Goal: Transaction & Acquisition: Subscribe to service/newsletter

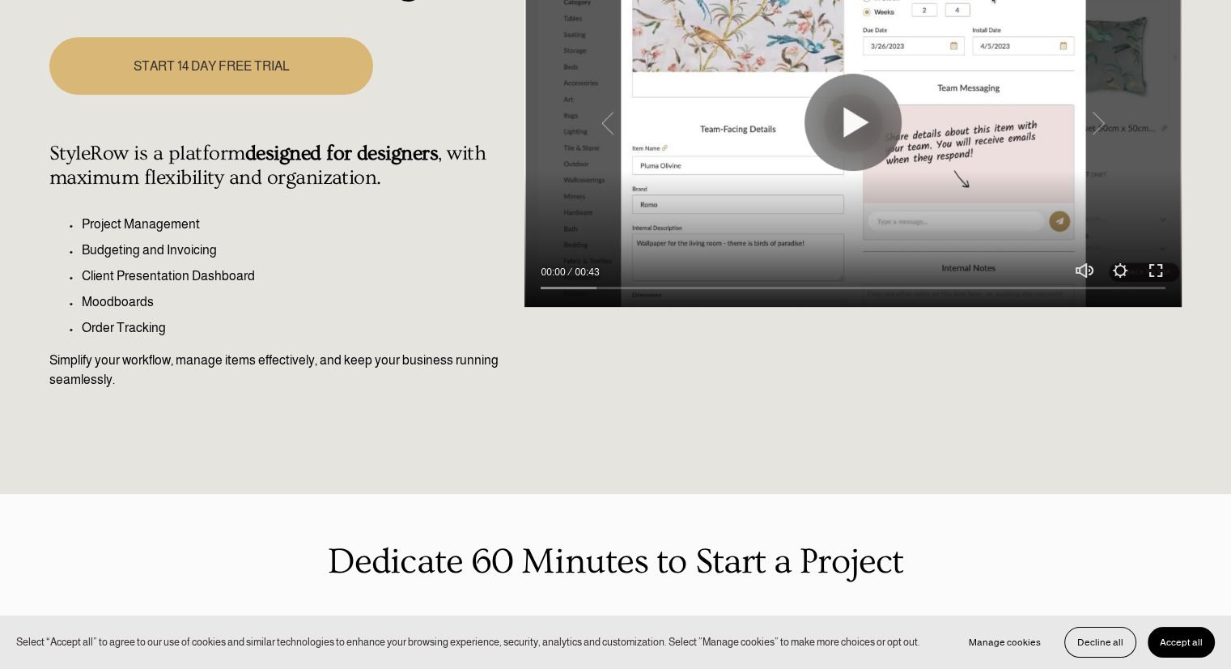
scroll to position [728, 0]
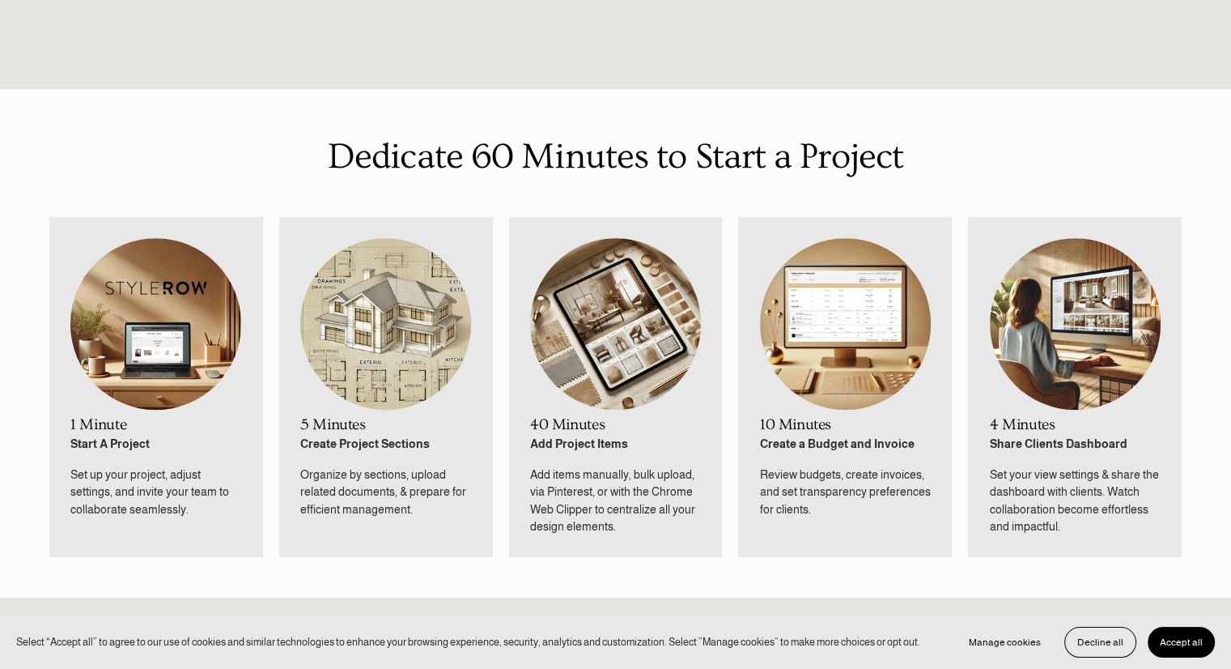
click at [197, 321] on img at bounding box center [155, 324] width 171 height 172
click at [110, 444] on strong "Start A Project" at bounding box center [109, 443] width 79 height 13
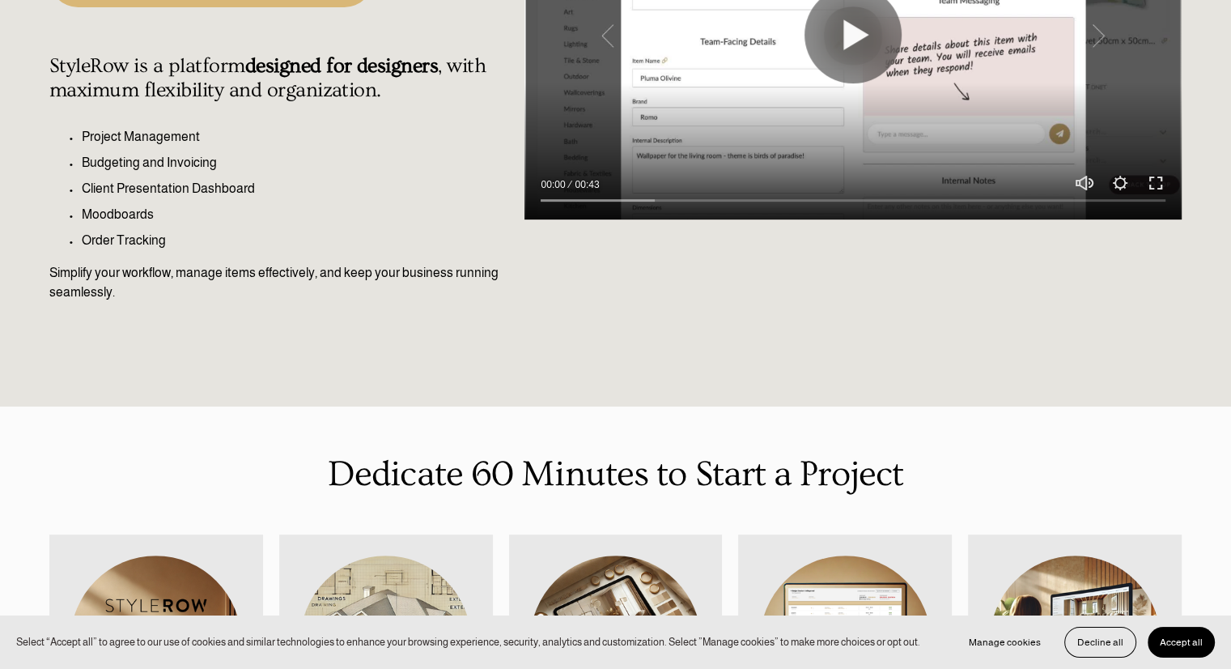
scroll to position [243, 0]
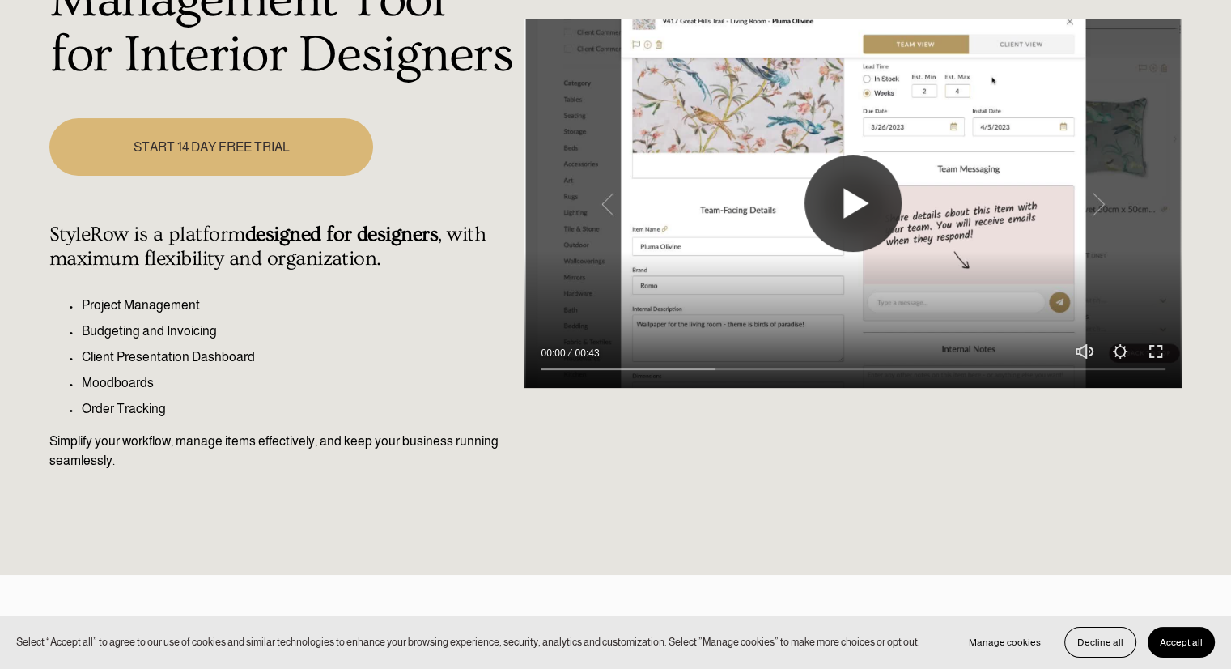
click at [849, 227] on button "Play" at bounding box center [853, 203] width 97 height 97
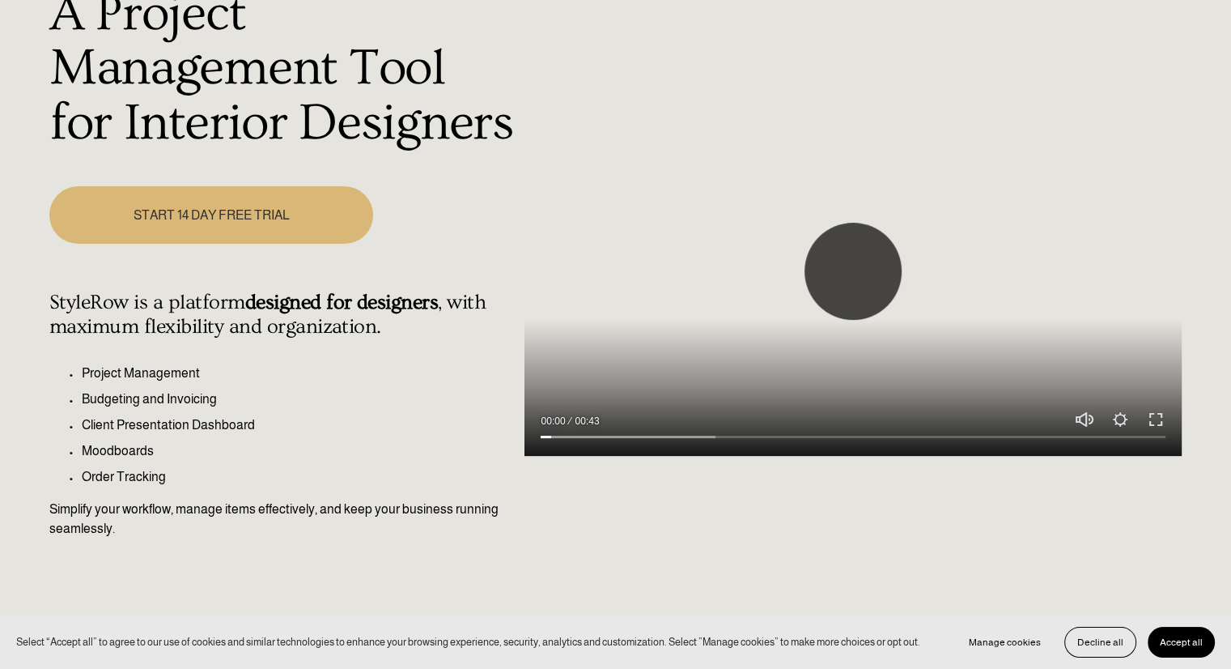
scroll to position [81, 0]
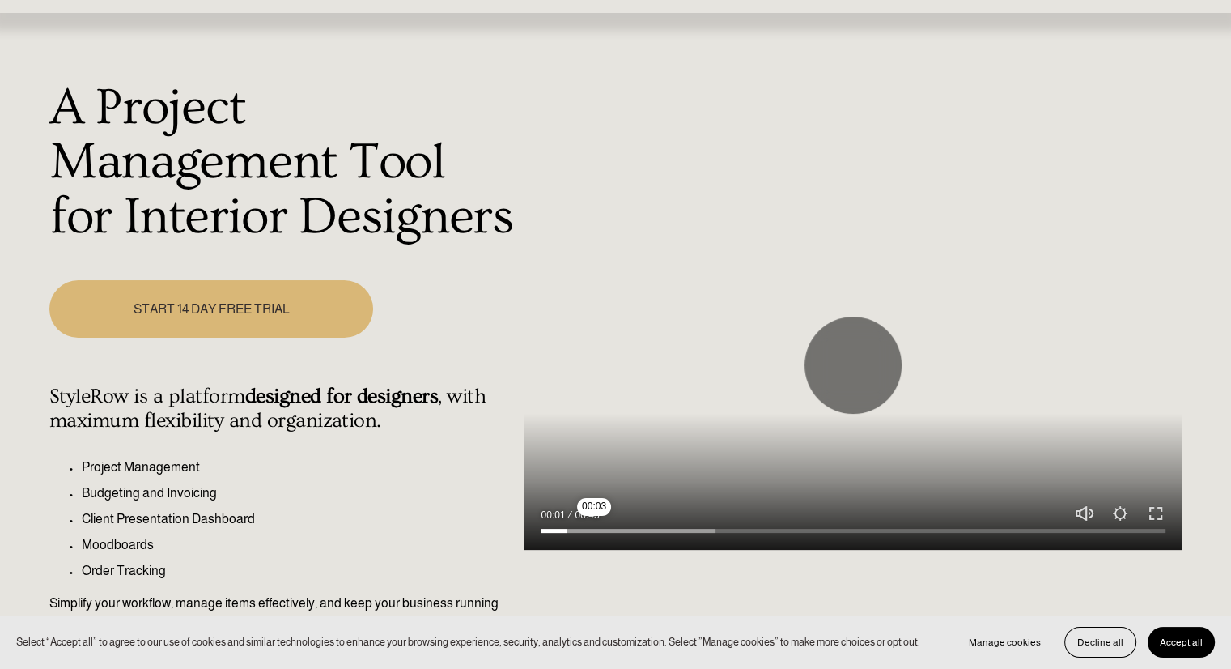
click at [594, 530] on input "Seek" at bounding box center [853, 530] width 625 height 11
click at [665, 531] on input "Seek" at bounding box center [853, 530] width 625 height 11
click at [711, 532] on input "Seek" at bounding box center [853, 530] width 625 height 11
click at [883, 375] on button "Play" at bounding box center [853, 364] width 97 height 97
type input "28.96"
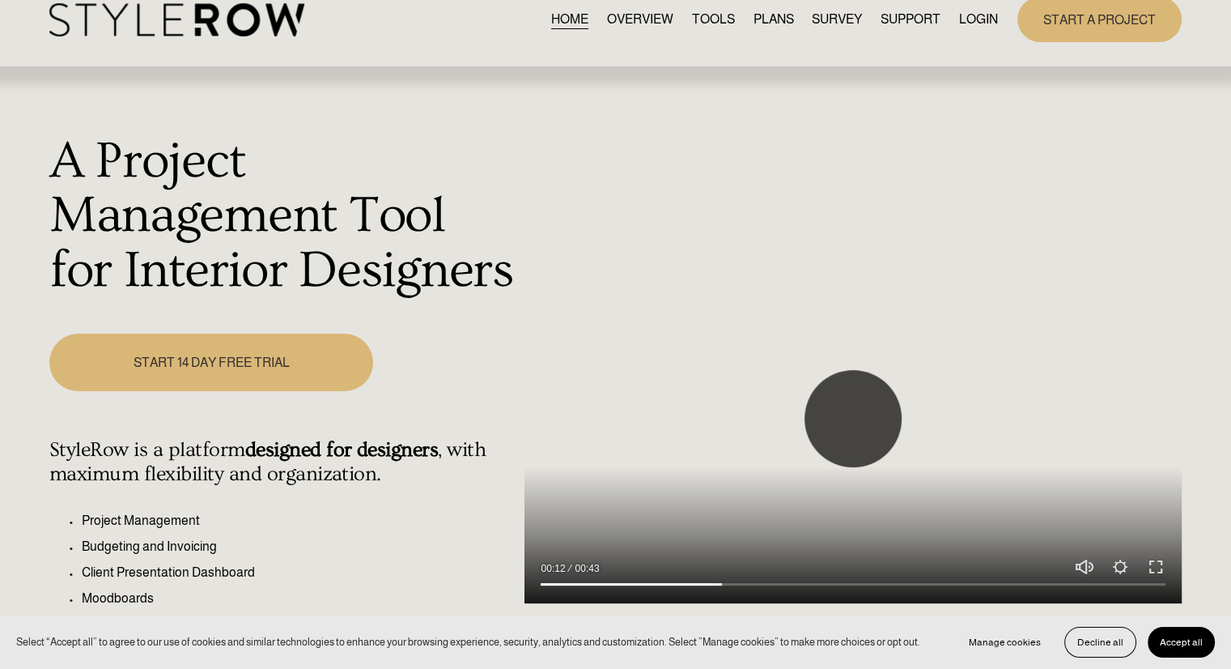
scroll to position [0, 0]
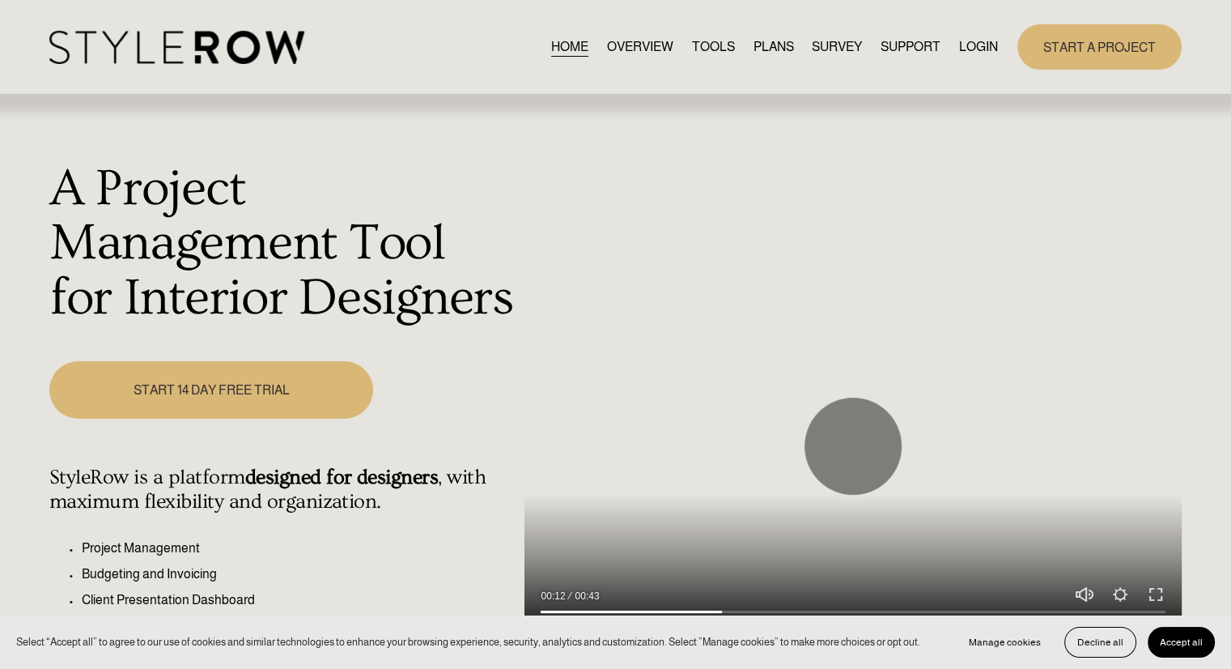
click at [1150, 46] on link "START A PROJECT" at bounding box center [1099, 46] width 164 height 45
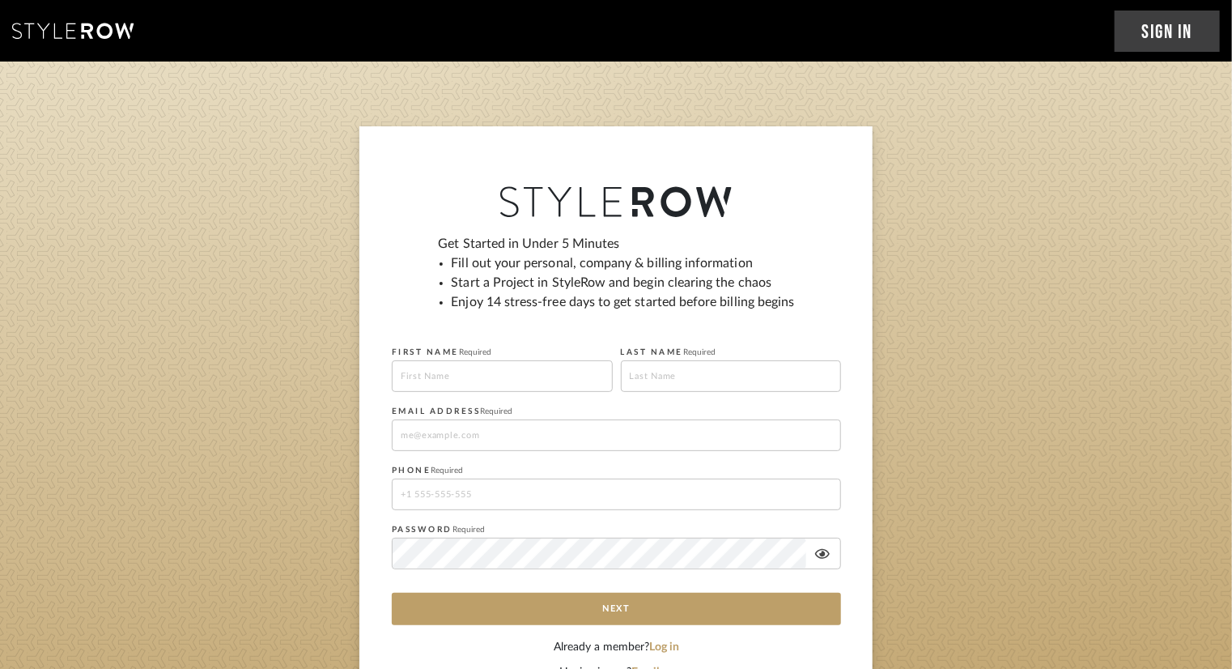
click at [434, 368] on input at bounding box center [502, 376] width 221 height 32
type input "Eugeny"
type input "Stepnov"
type input "support@enterprise-it.ru"
type input "+79054525685"
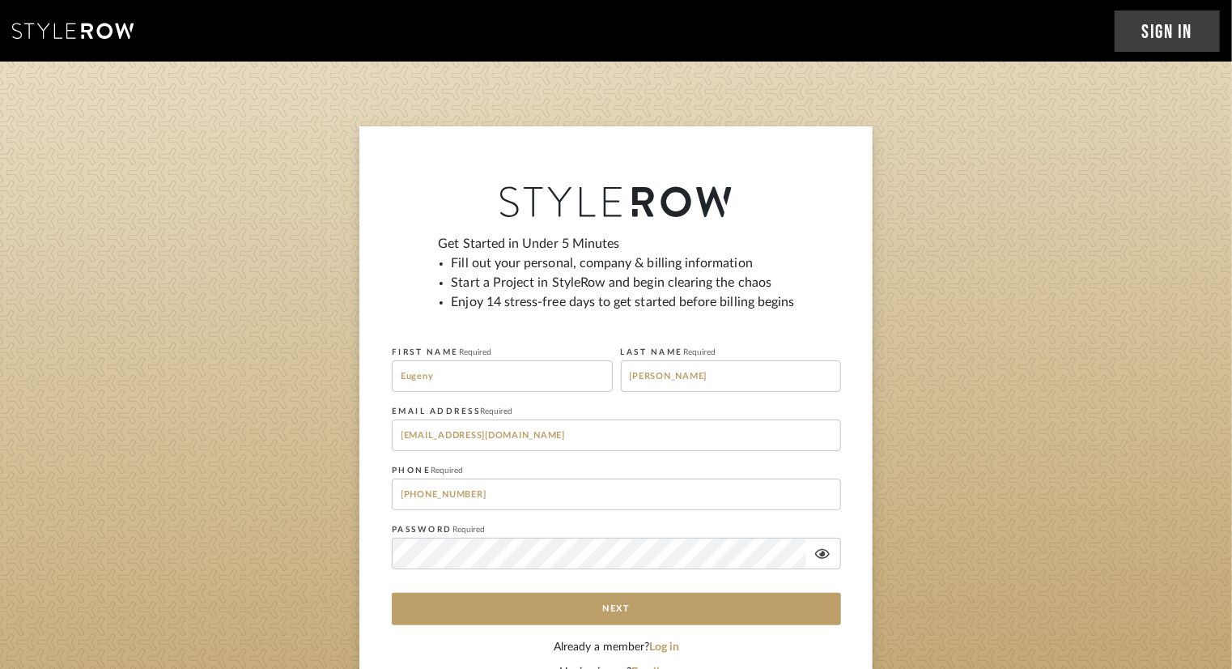
click at [826, 556] on icon at bounding box center [822, 554] width 15 height 10
click at [954, 558] on sign-up "Get Started in Under 5 Minutes Fill out your personal, company & billing inform…" at bounding box center [616, 423] width 1232 height 595
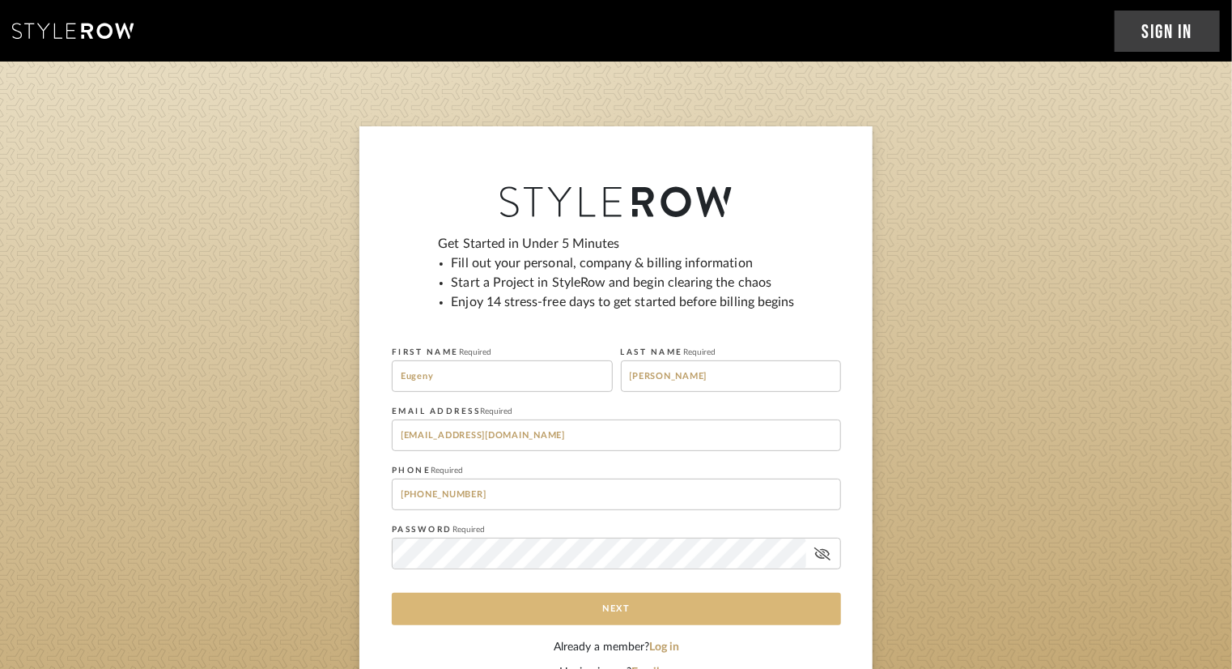
click at [718, 605] on button "Next" at bounding box center [616, 608] width 449 height 32
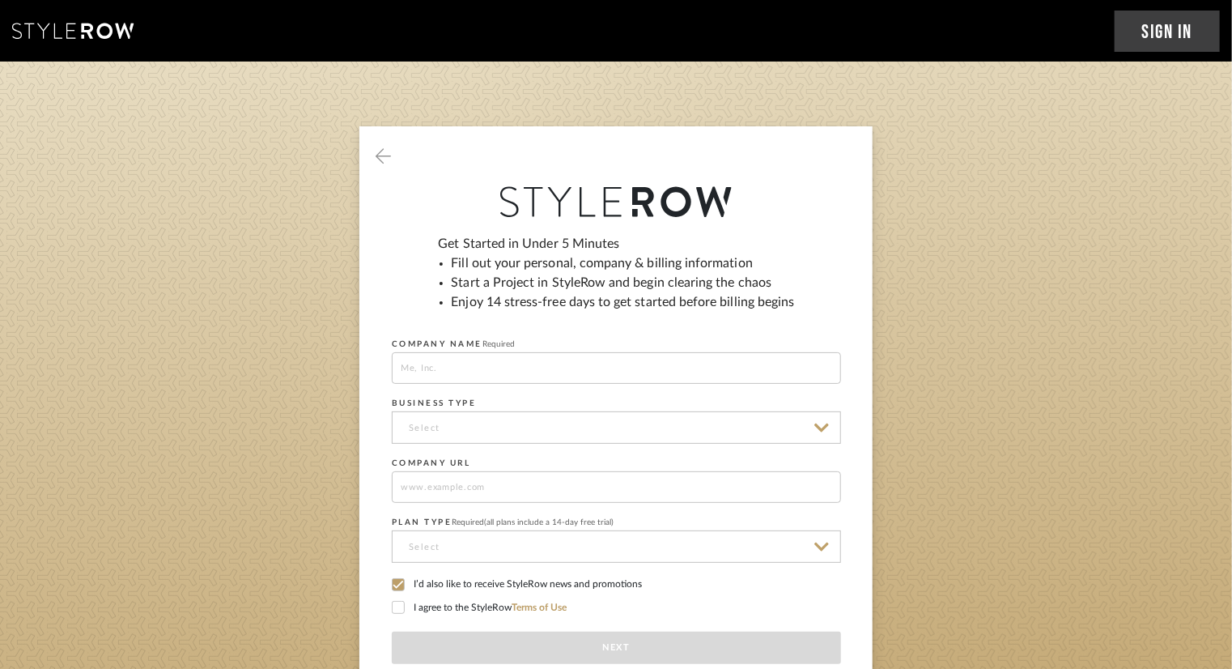
click at [398, 582] on icon at bounding box center [398, 584] width 11 height 11
click at [401, 598] on div "Get Started in Under 5 Minutes Fill out your personal, company & billing inform…" at bounding box center [616, 456] width 449 height 444
click at [401, 604] on icon at bounding box center [398, 607] width 11 height 8
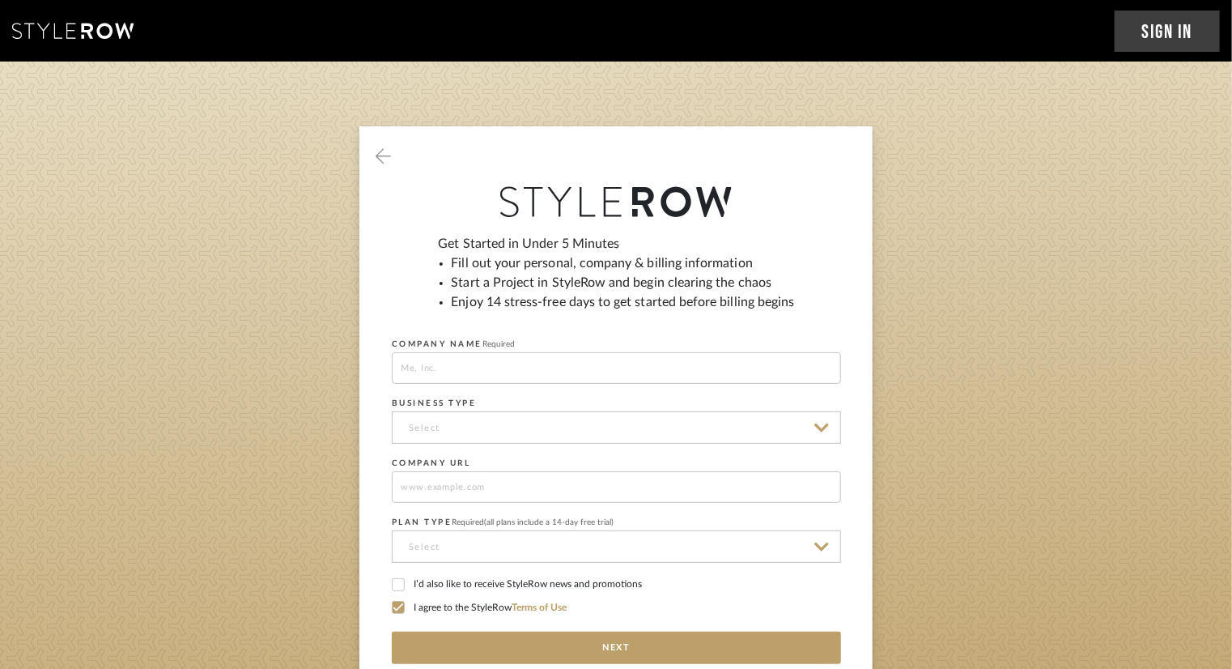
click at [505, 372] on input at bounding box center [616, 368] width 449 height 32
type input "IT Enterprise"
click at [507, 429] on input at bounding box center [616, 427] width 449 height 32
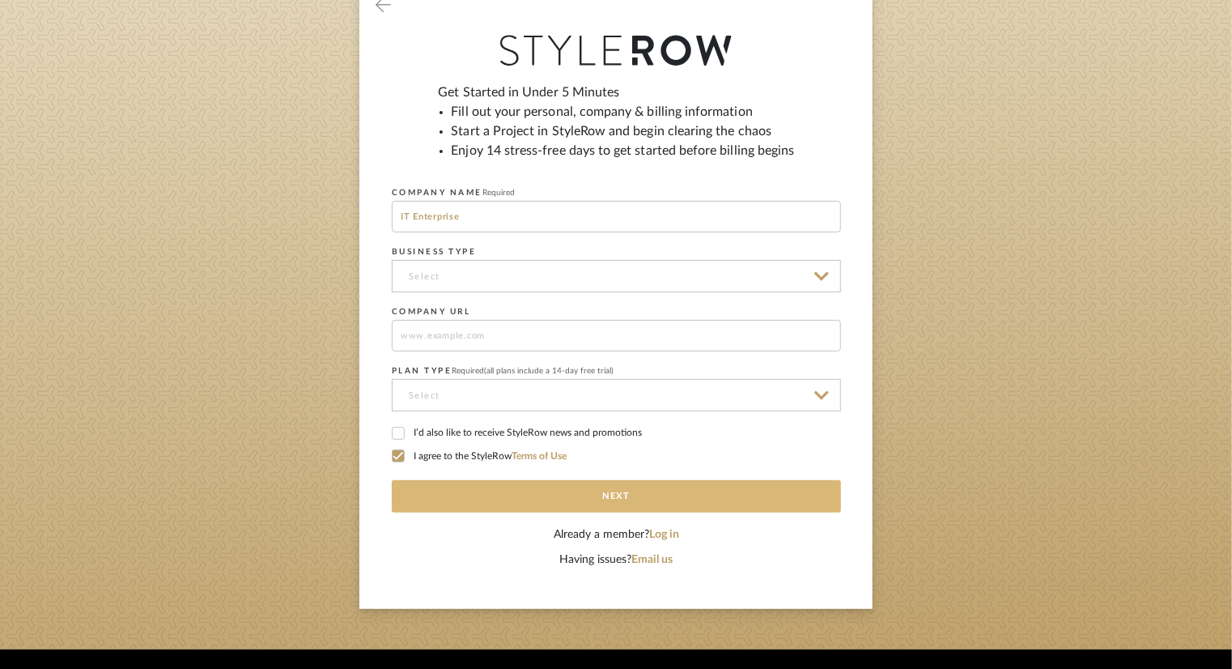
scroll to position [162, 0]
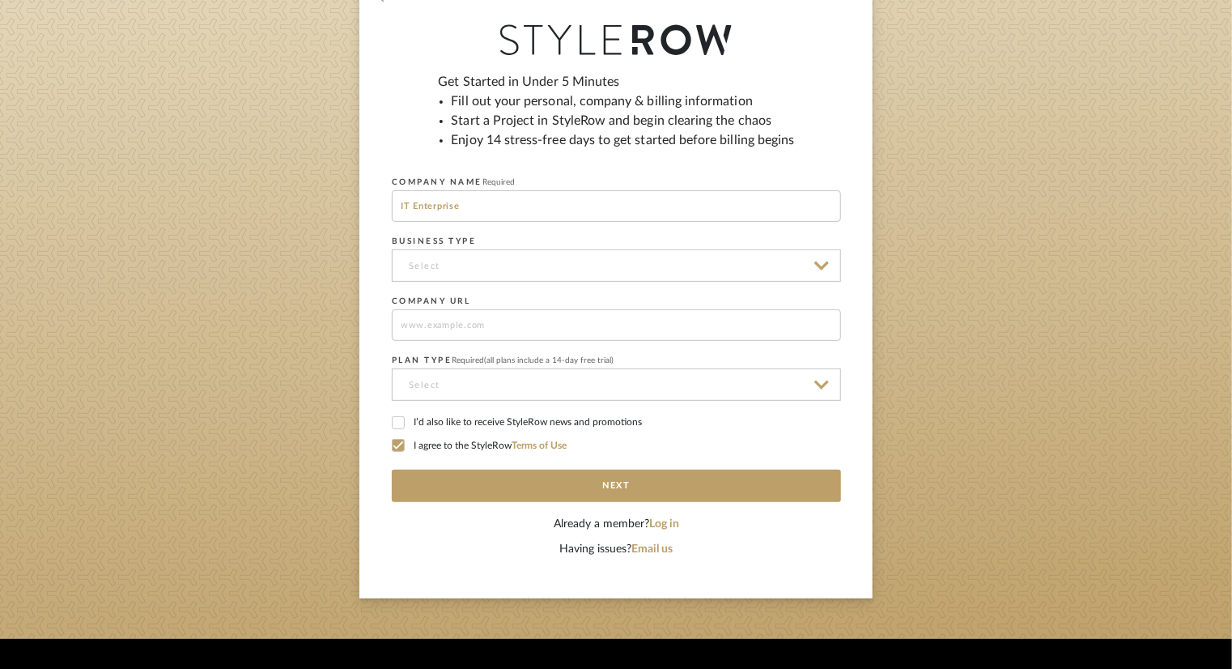
click at [473, 267] on input at bounding box center [616, 265] width 449 height 32
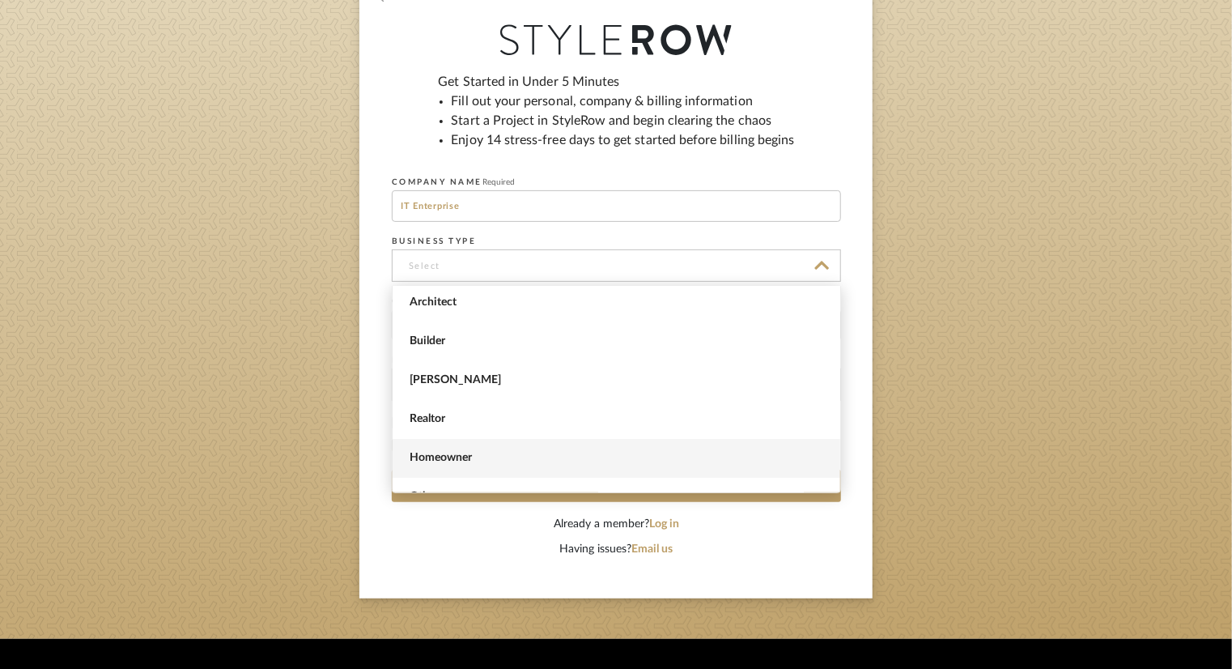
scroll to position [66, 0]
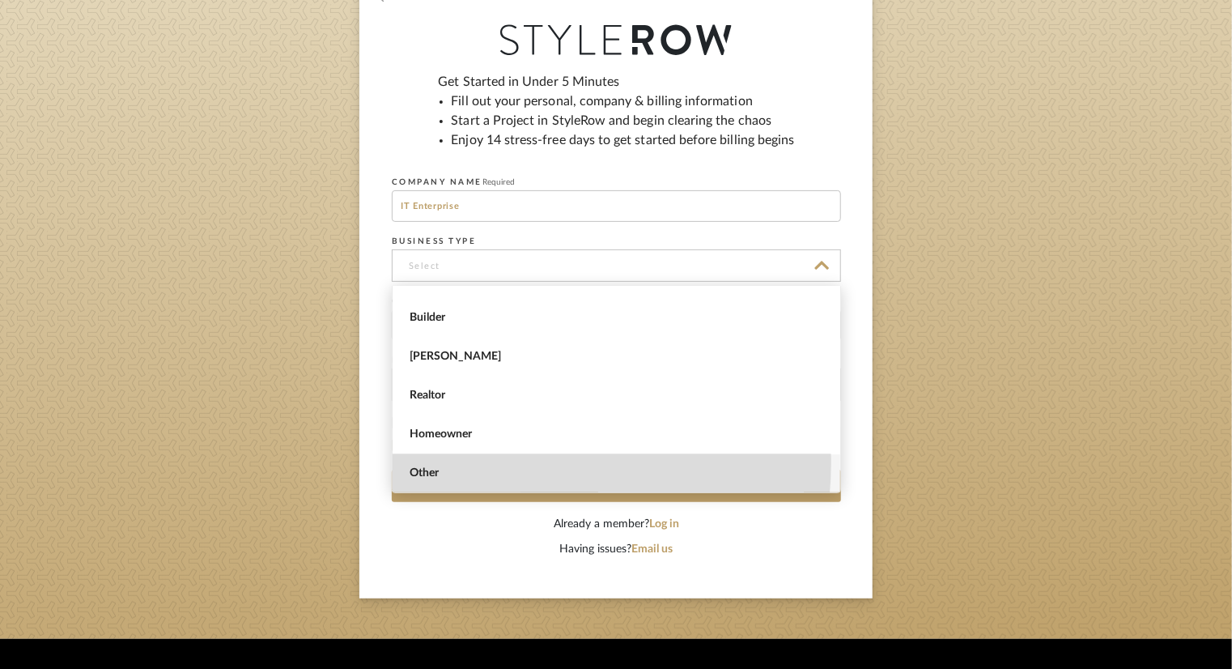
click at [469, 461] on span "Other" at bounding box center [617, 473] width 448 height 39
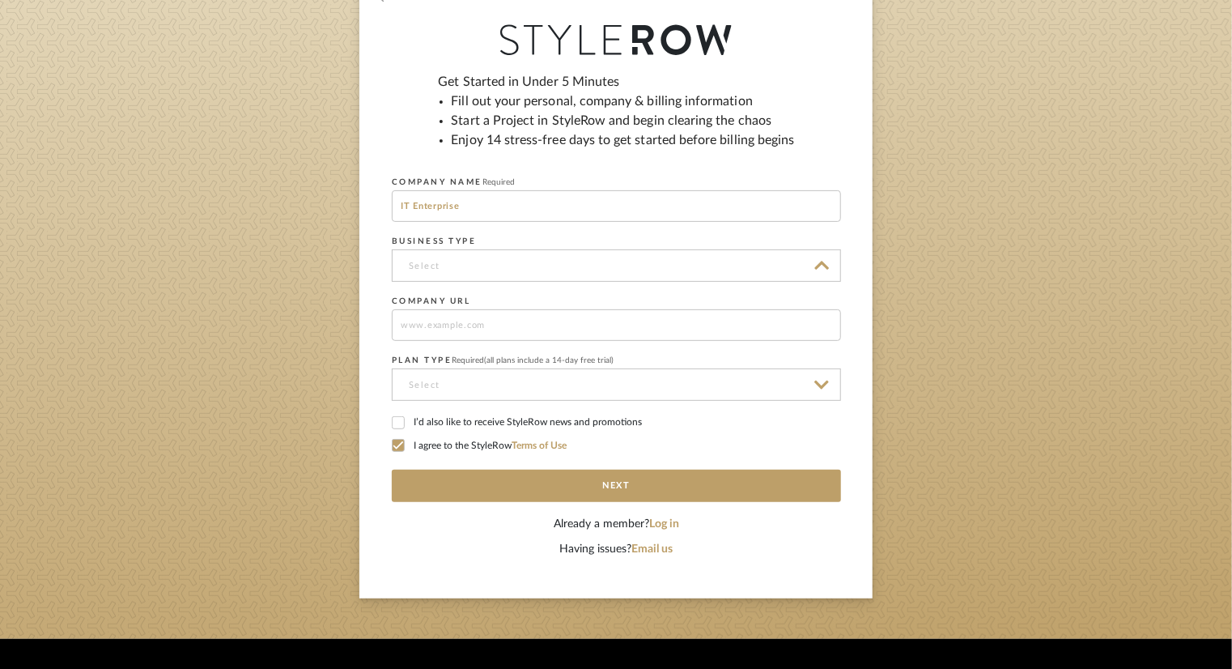
type input "Other"
click at [502, 375] on input at bounding box center [616, 384] width 449 height 32
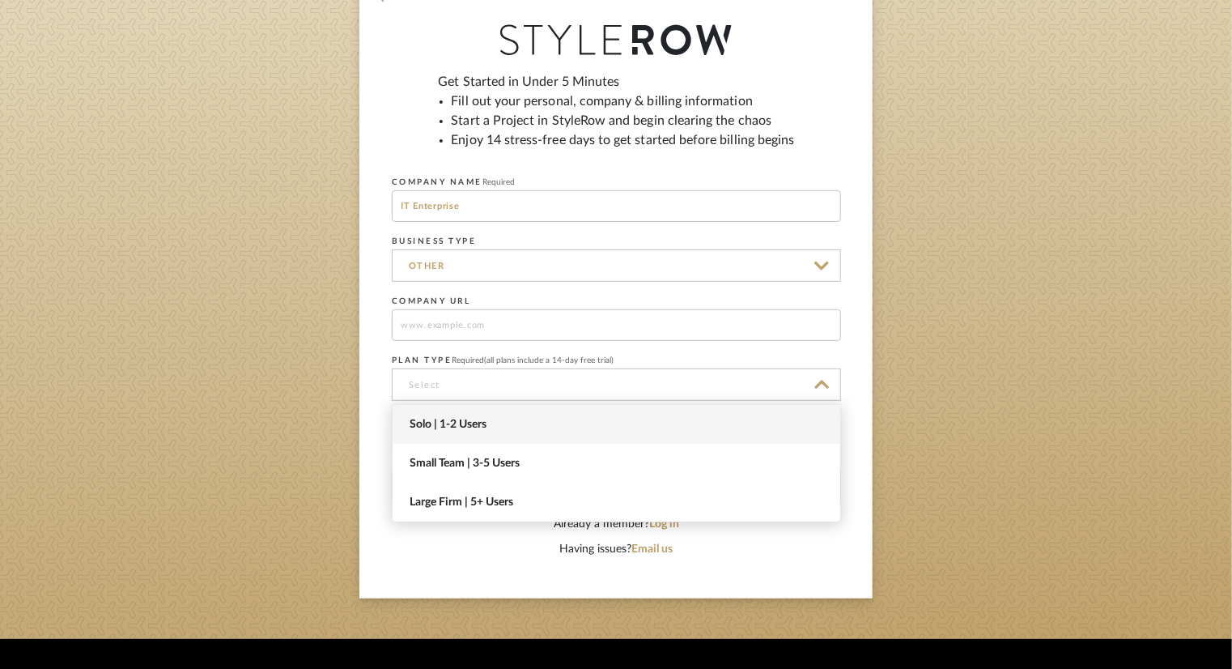
click at [499, 418] on span "Solo | 1-2 Users" at bounding box center [619, 425] width 418 height 14
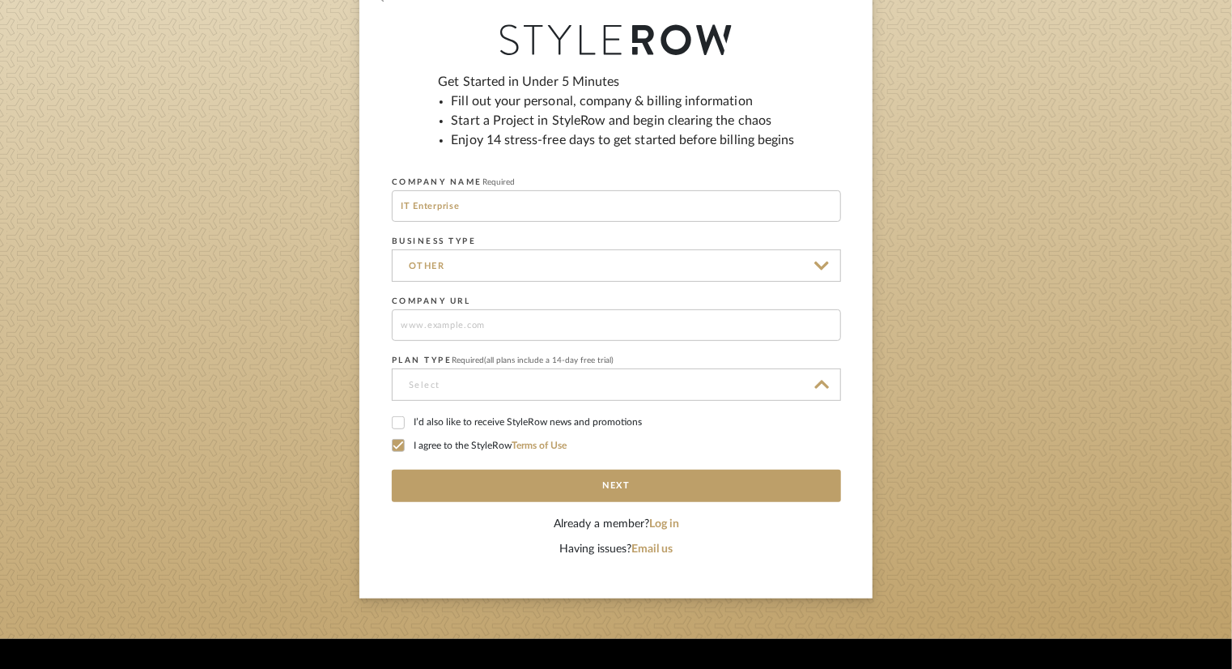
type input "Solo | 1-2 Users"
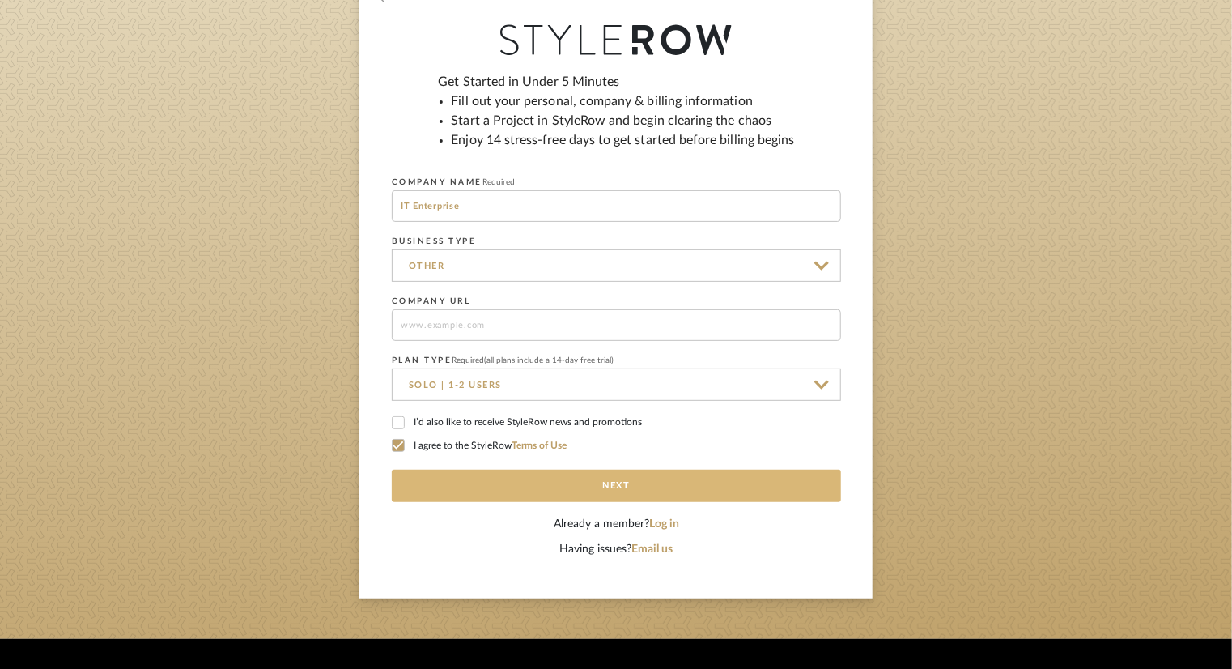
click at [548, 471] on button "Next" at bounding box center [616, 485] width 449 height 32
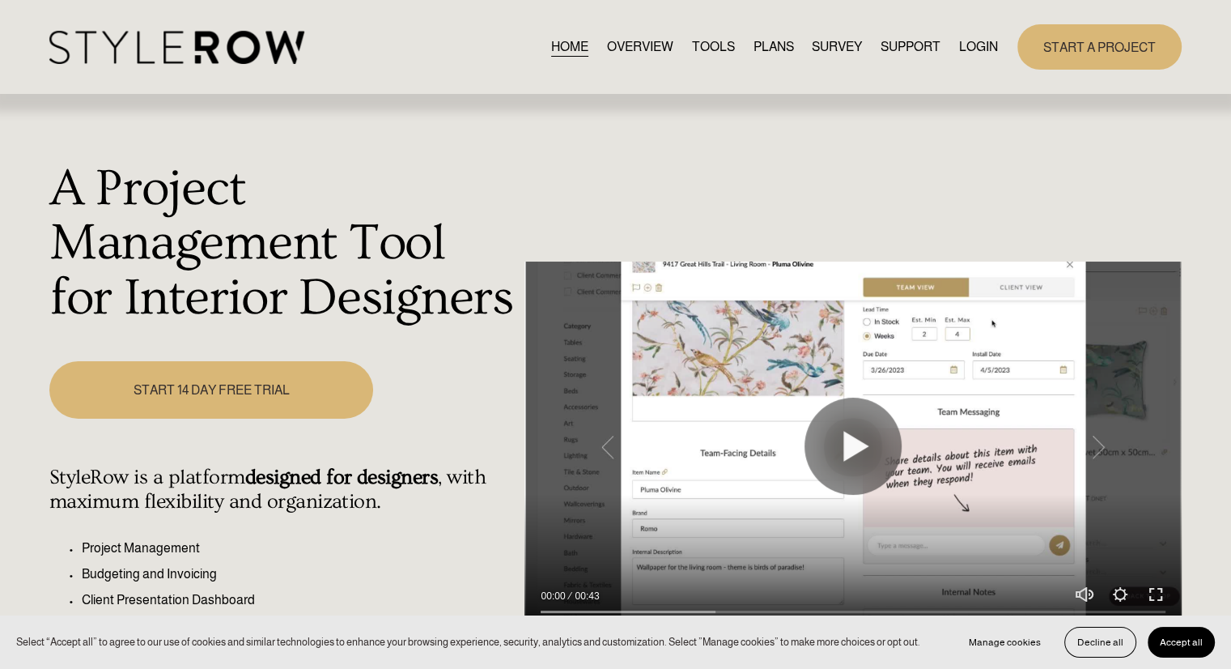
click at [762, 46] on link "PLANS" at bounding box center [773, 47] width 40 height 22
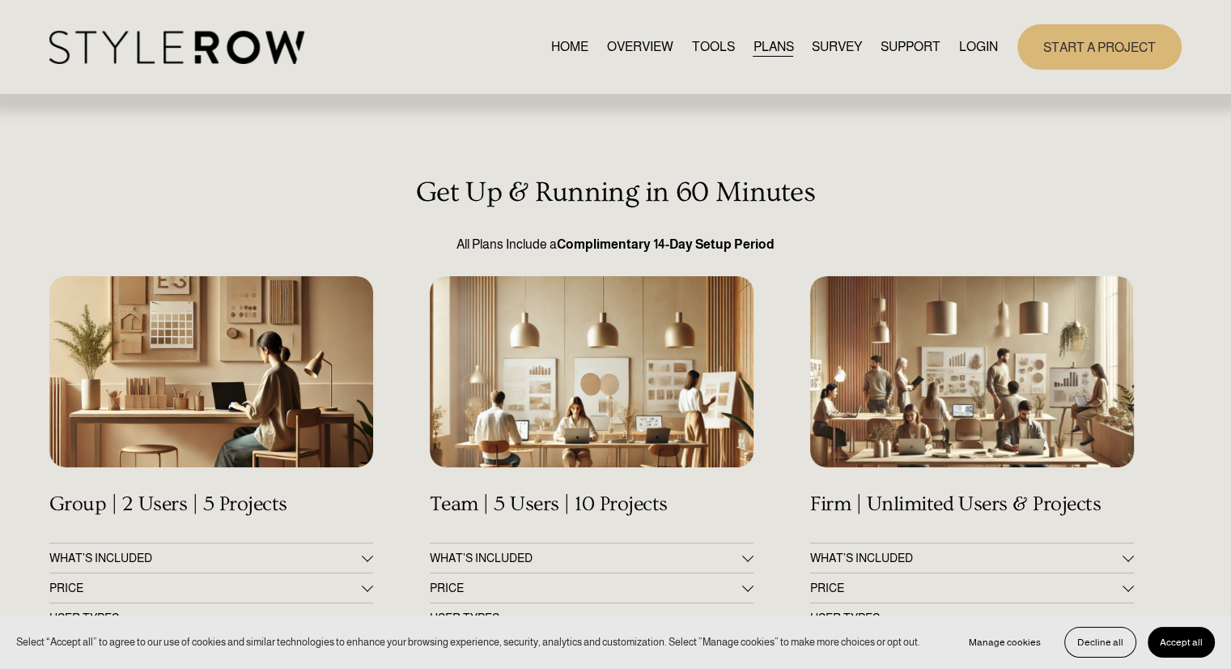
click at [624, 43] on link "OVERVIEW" at bounding box center [640, 47] width 66 height 22
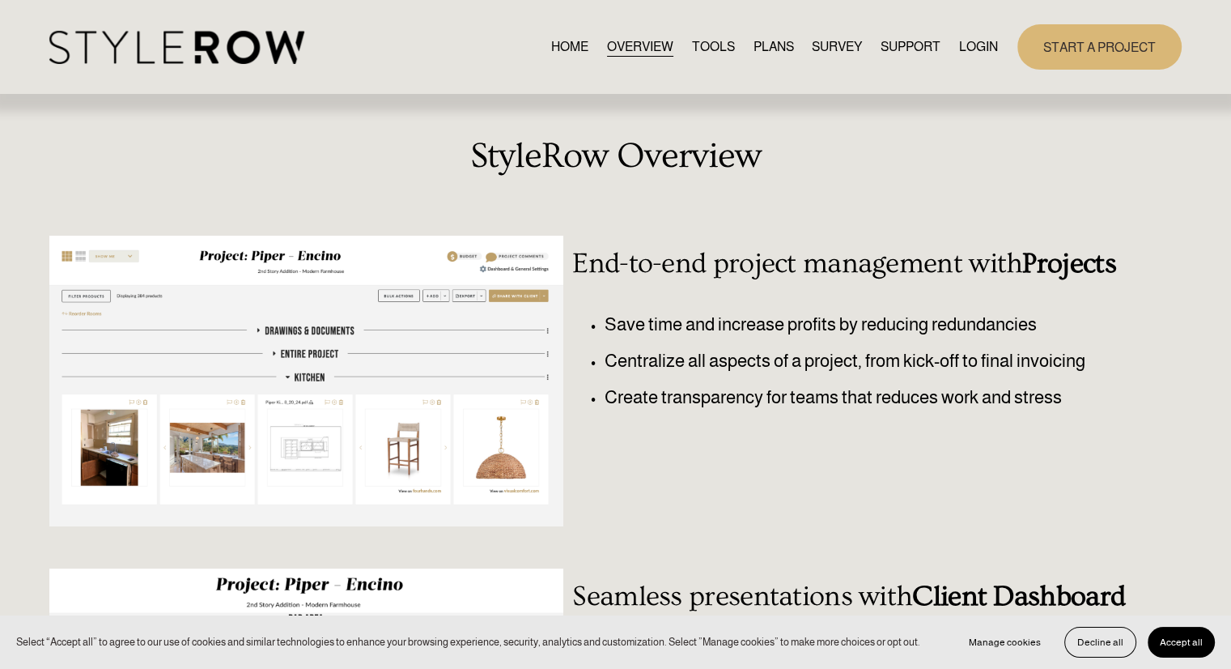
click at [707, 42] on link "TOOLS" at bounding box center [713, 47] width 43 height 22
